Goal: Information Seeking & Learning: Learn about a topic

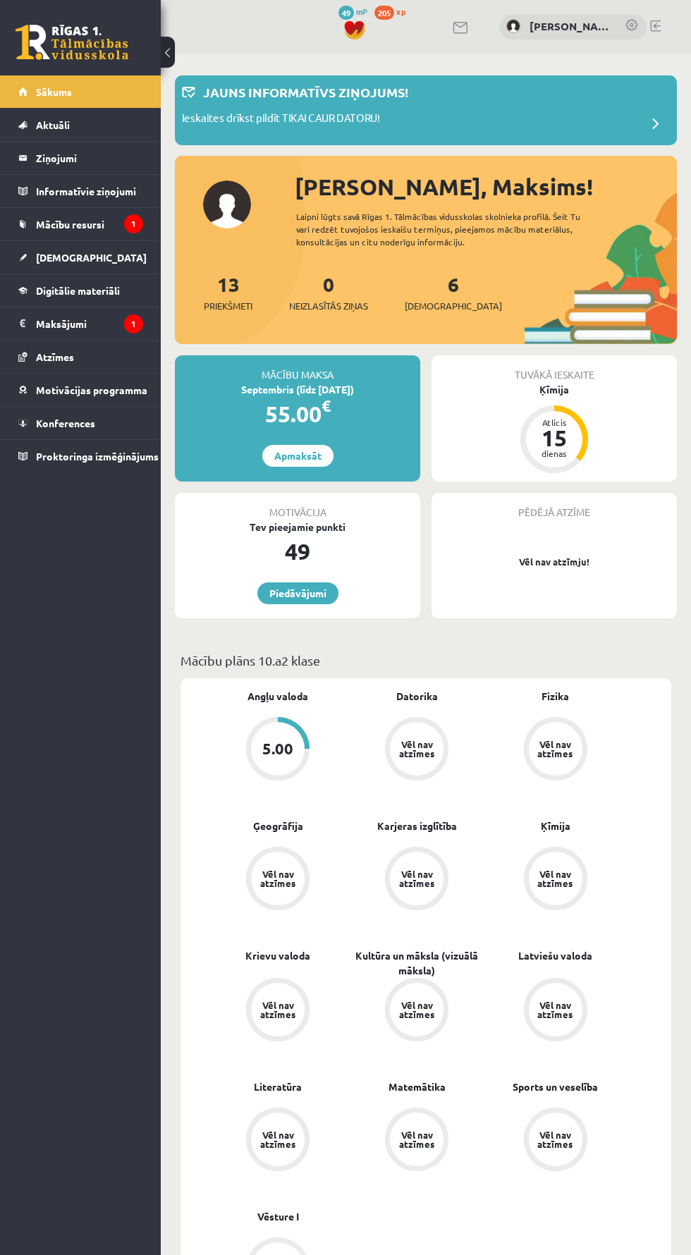
click at [115, 223] on link "Mācību resursi" at bounding box center [80, 224] width 125 height 32
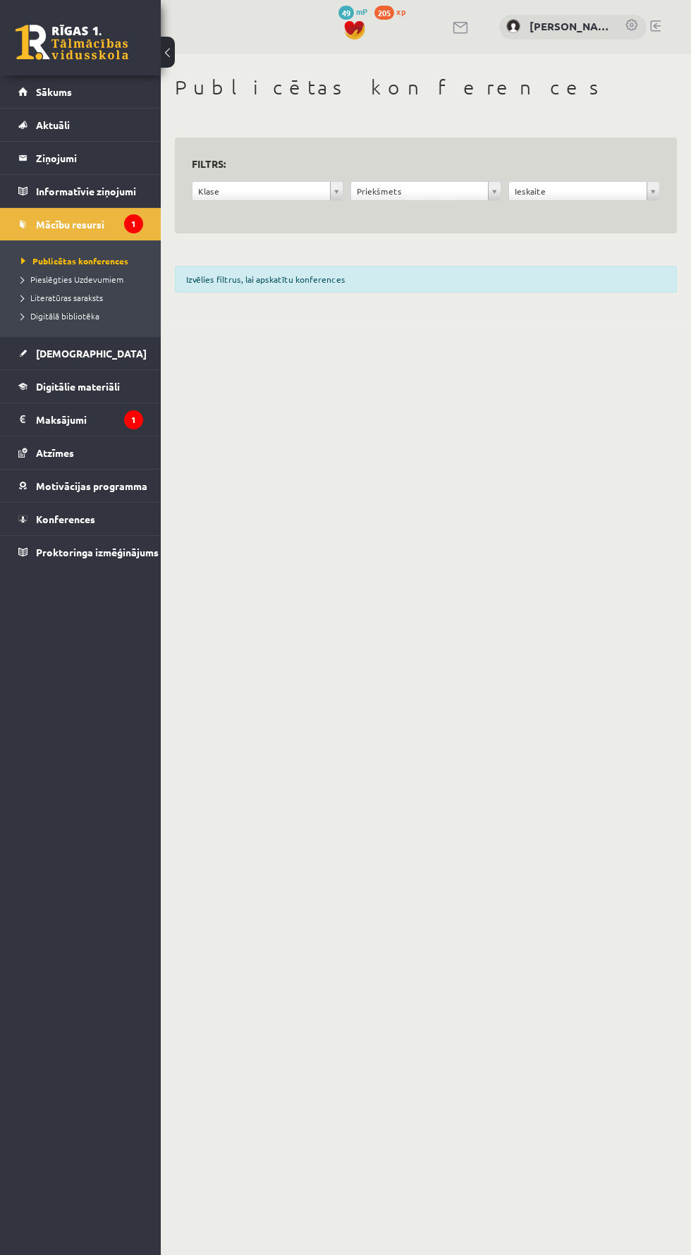
click at [126, 422] on icon "1" at bounding box center [133, 419] width 19 height 19
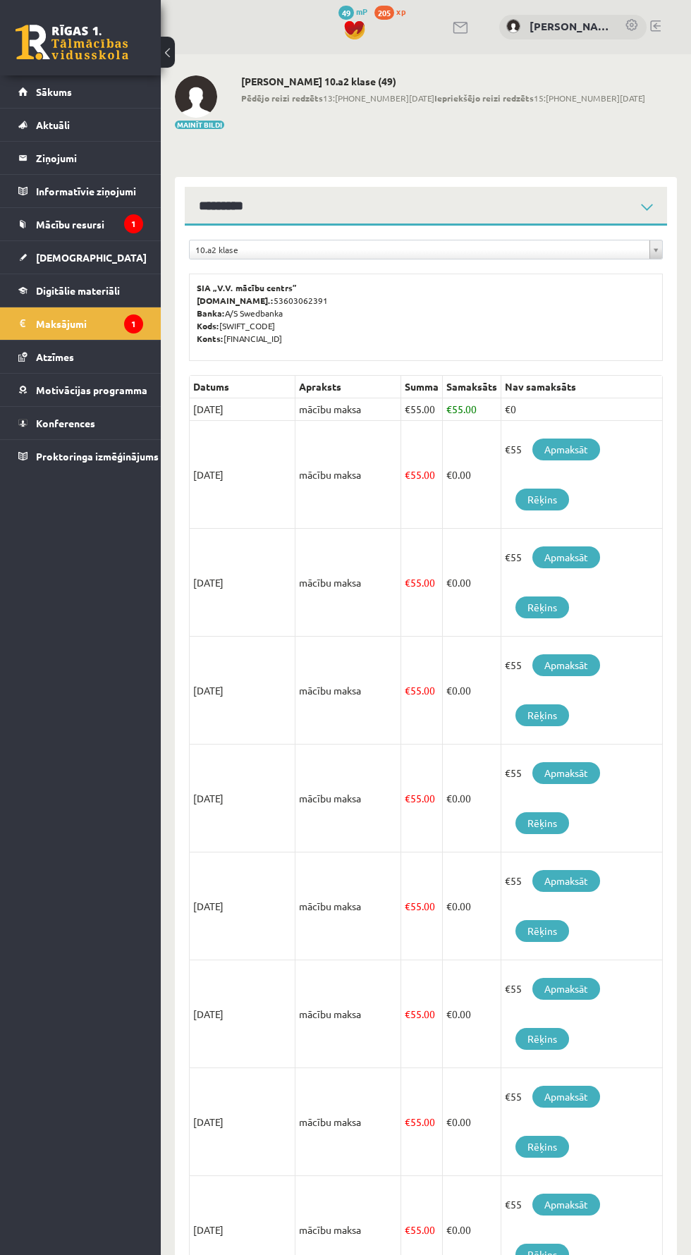
click at [121, 422] on link "Konferences" at bounding box center [80, 423] width 125 height 32
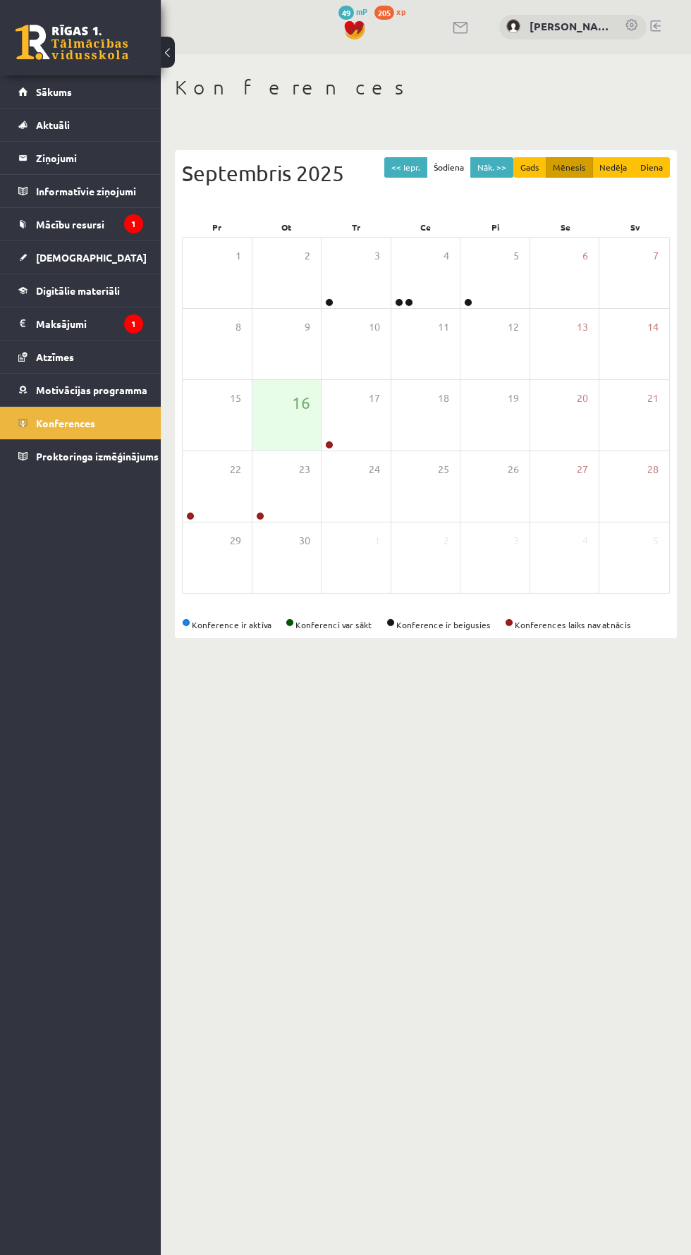
click at [329, 444] on link at bounding box center [329, 445] width 8 height 8
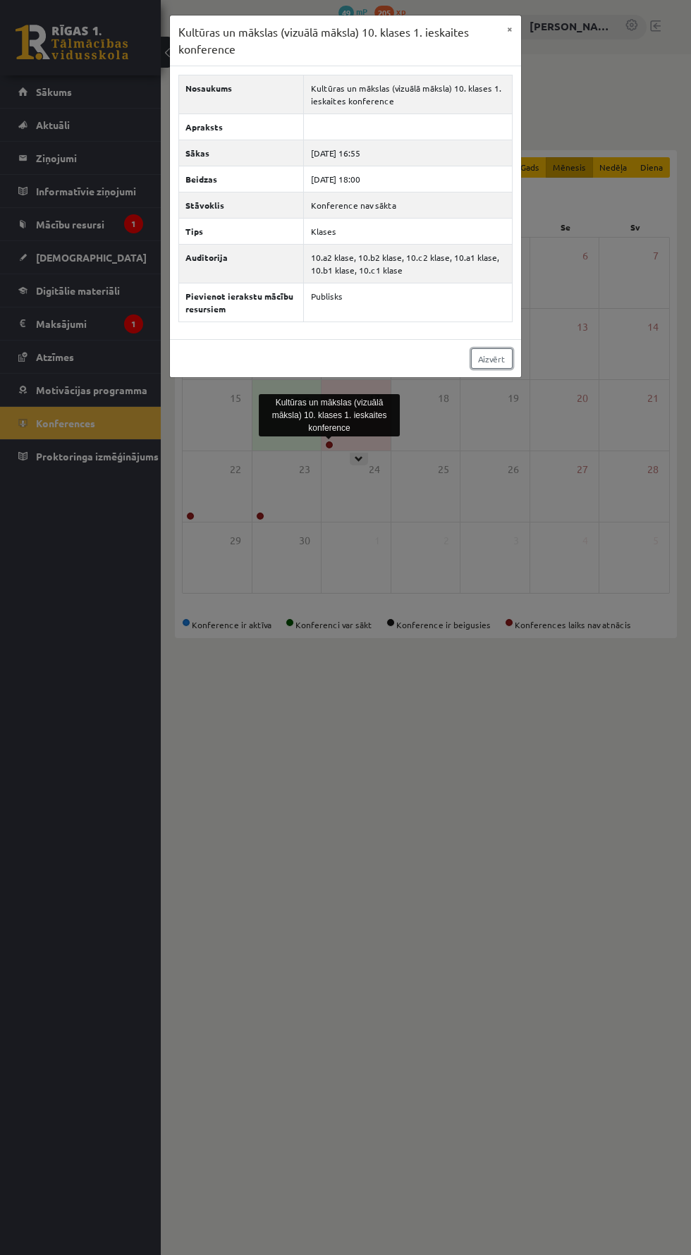
click at [497, 354] on link "Aizvērt" at bounding box center [492, 358] width 42 height 20
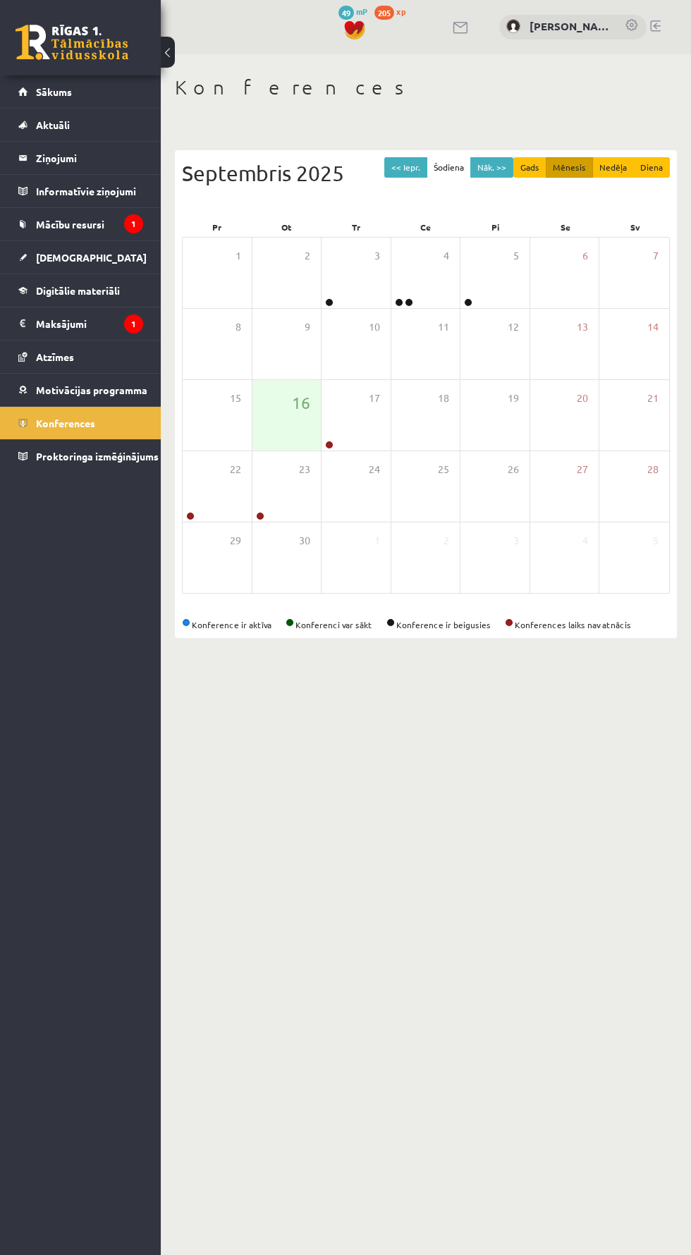
click at [104, 232] on link "Mācību resursi" at bounding box center [80, 224] width 125 height 32
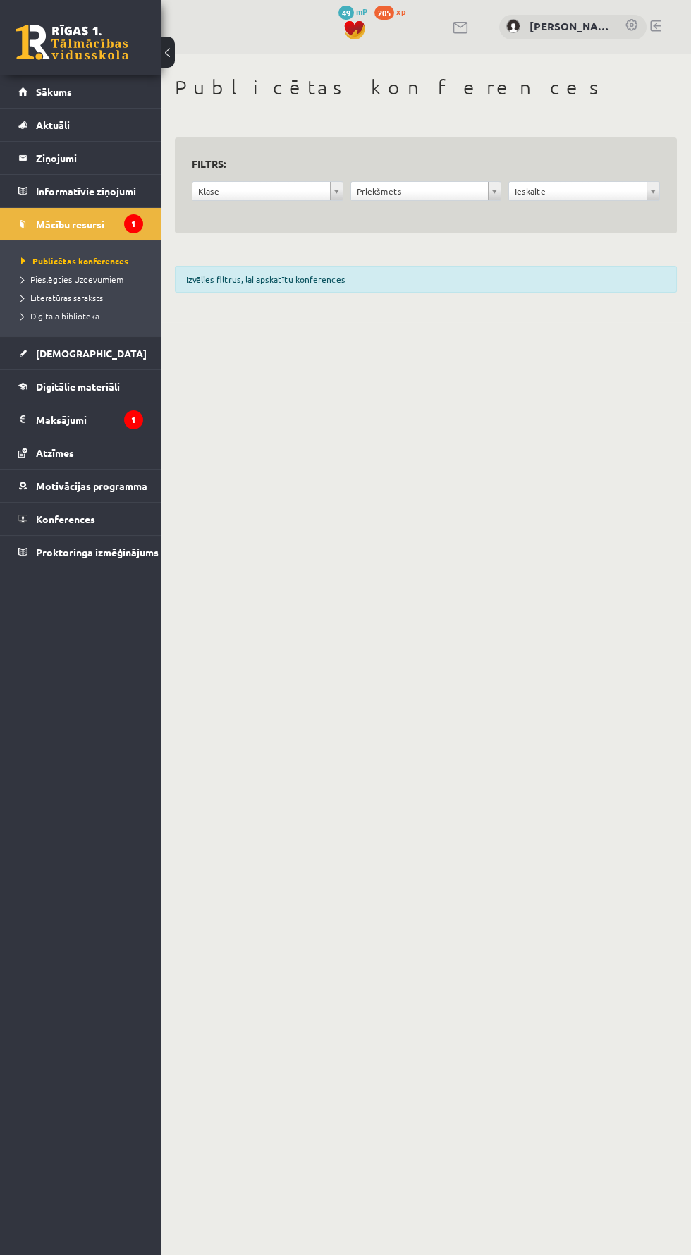
click at [308, 291] on div "Izvēlies filtrus, lai apskatītu konferences" at bounding box center [426, 279] width 502 height 27
click at [294, 226] on div "**********" at bounding box center [426, 186] width 502 height 97
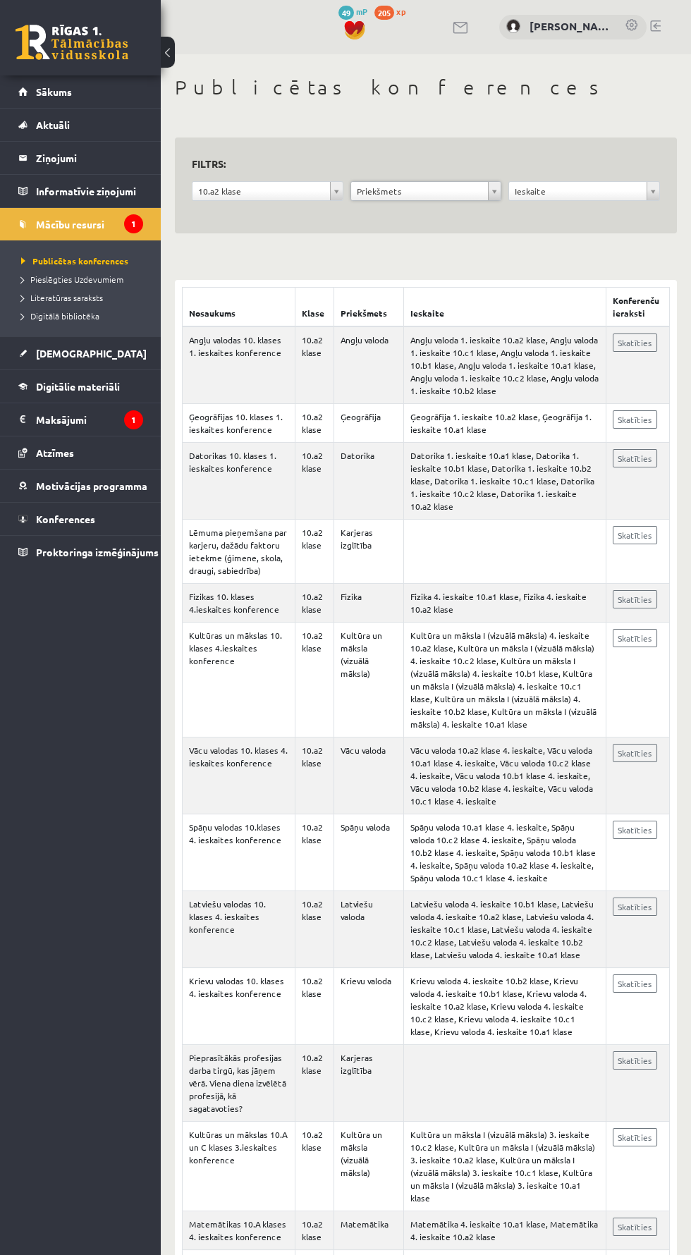
click at [118, 360] on link "[DEMOGRAPHIC_DATA]" at bounding box center [80, 353] width 125 height 32
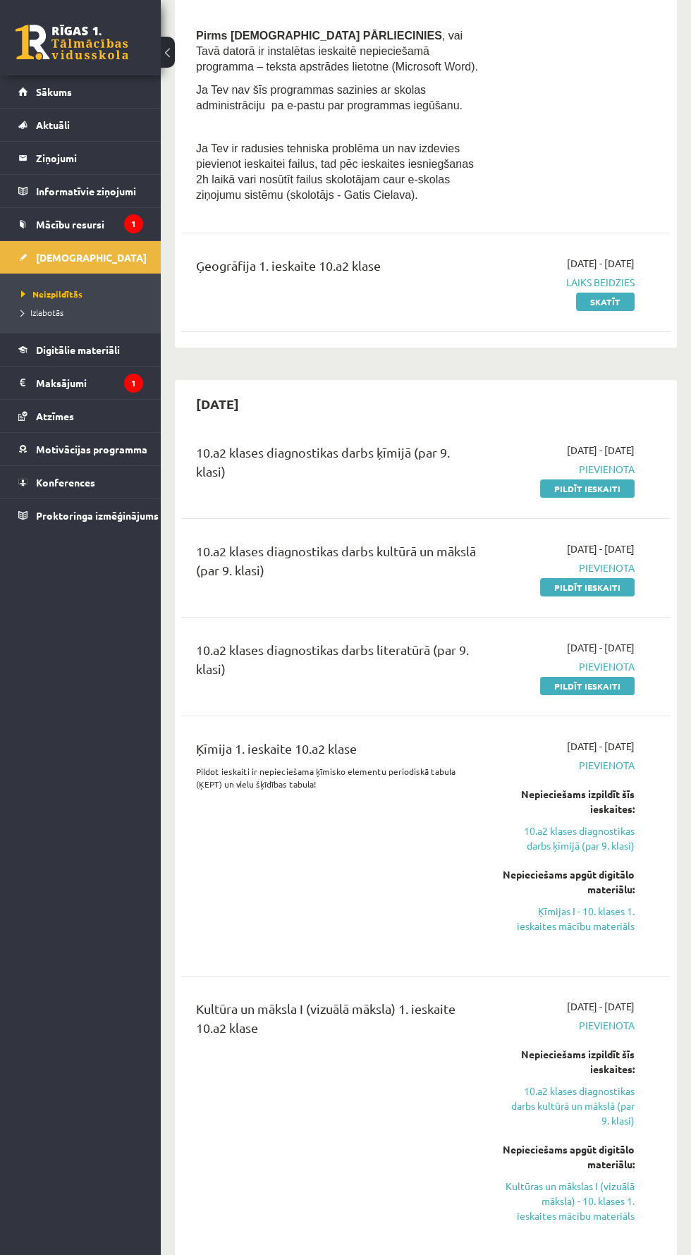
scroll to position [348, 0]
